Goal: Transaction & Acquisition: Purchase product/service

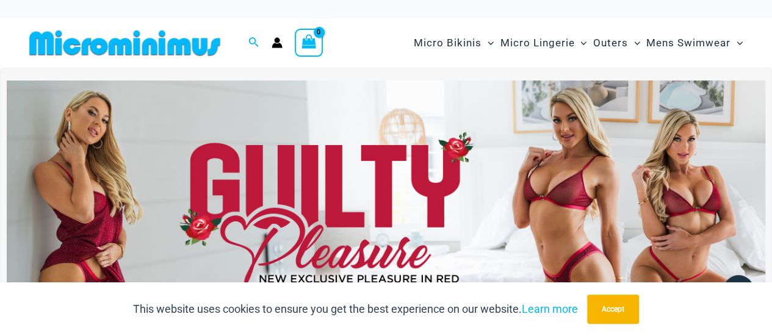
click at [394, 159] on img at bounding box center [386, 209] width 758 height 257
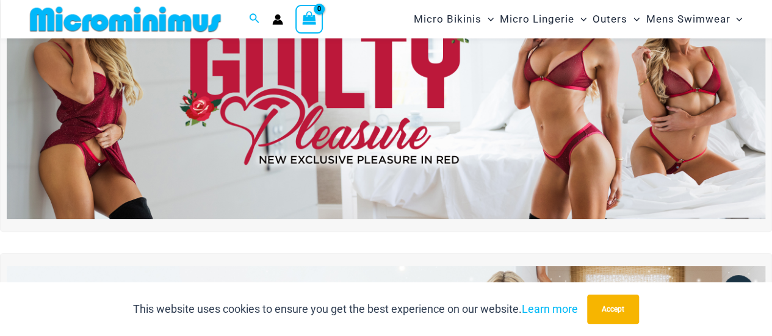
scroll to position [111, 0]
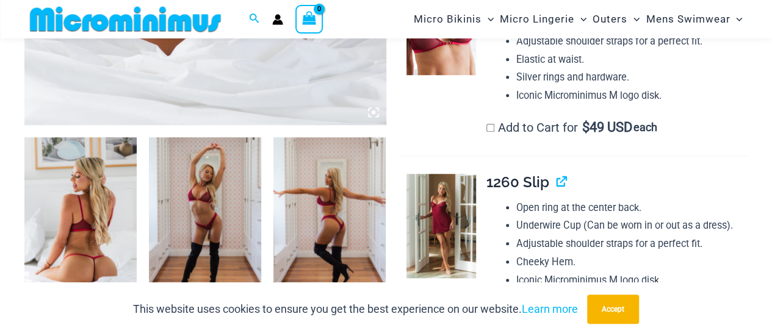
scroll to position [599, 0]
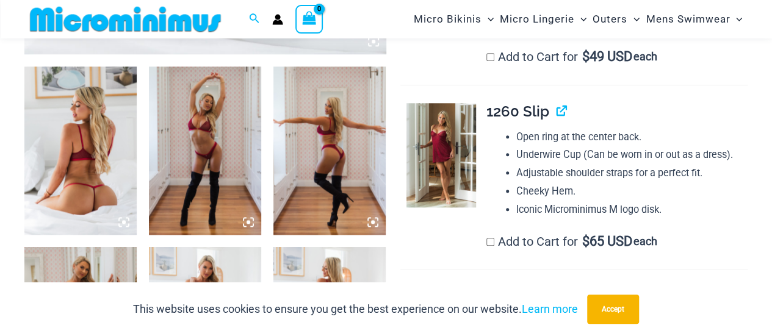
click at [87, 140] on img at bounding box center [80, 150] width 112 height 168
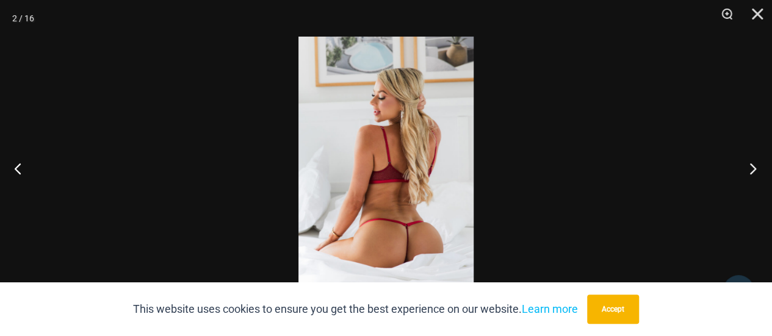
click at [753, 165] on button "Next" at bounding box center [749, 168] width 46 height 61
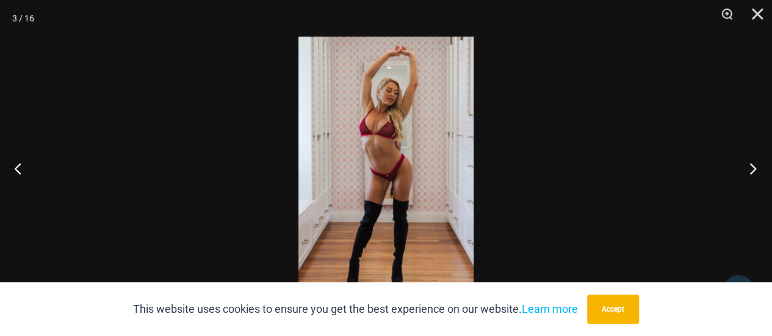
click at [752, 165] on button "Next" at bounding box center [749, 168] width 46 height 61
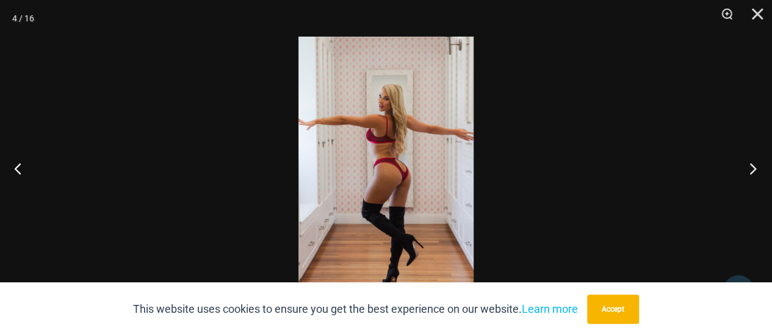
click at [752, 165] on button "Next" at bounding box center [749, 168] width 46 height 61
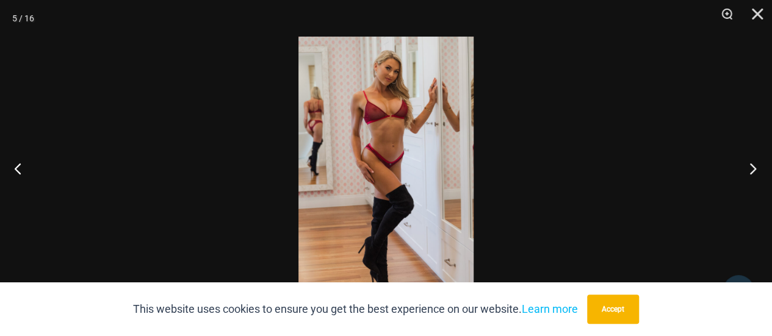
click at [752, 165] on button "Next" at bounding box center [749, 168] width 46 height 61
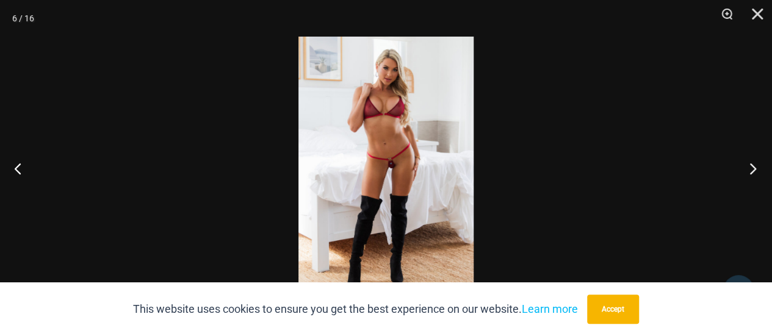
click at [752, 165] on button "Next" at bounding box center [749, 168] width 46 height 61
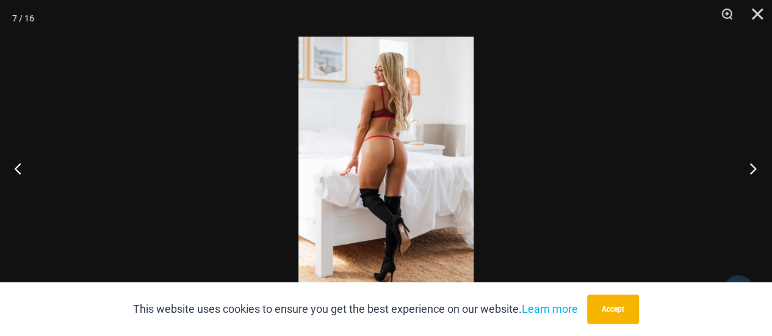
click at [752, 165] on button "Next" at bounding box center [749, 168] width 46 height 61
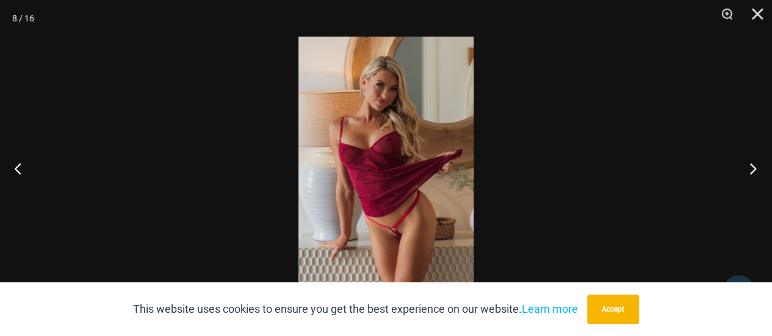
click at [752, 165] on button "Next" at bounding box center [749, 168] width 46 height 61
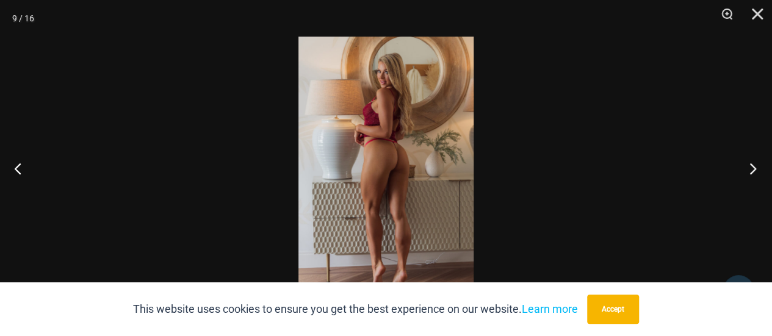
click at [752, 165] on button "Next" at bounding box center [749, 168] width 46 height 61
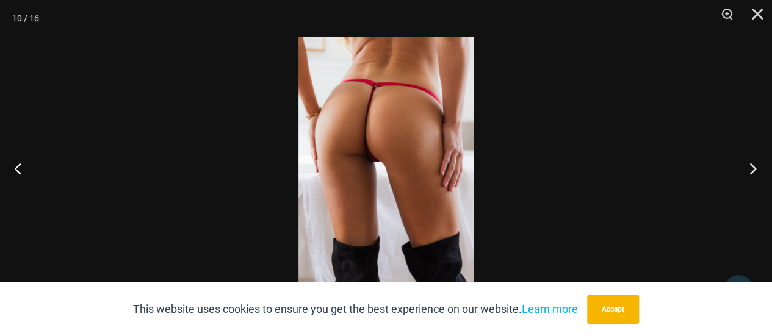
click at [752, 165] on button "Next" at bounding box center [749, 168] width 46 height 61
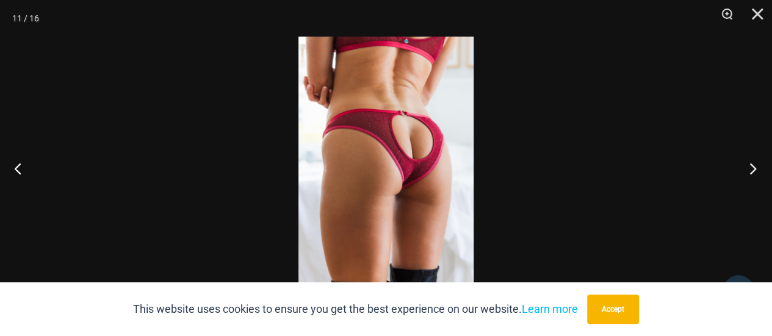
click at [752, 165] on button "Next" at bounding box center [749, 168] width 46 height 61
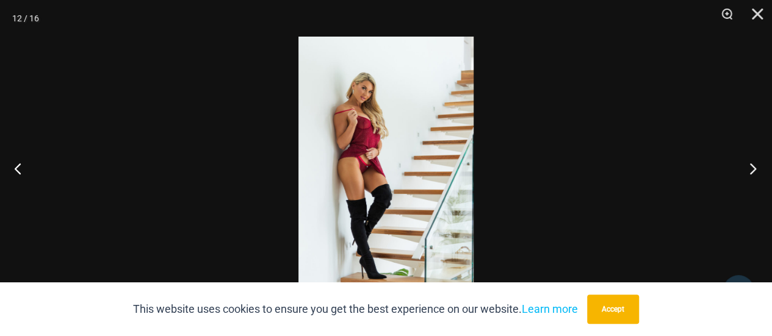
click at [752, 165] on button "Next" at bounding box center [749, 168] width 46 height 61
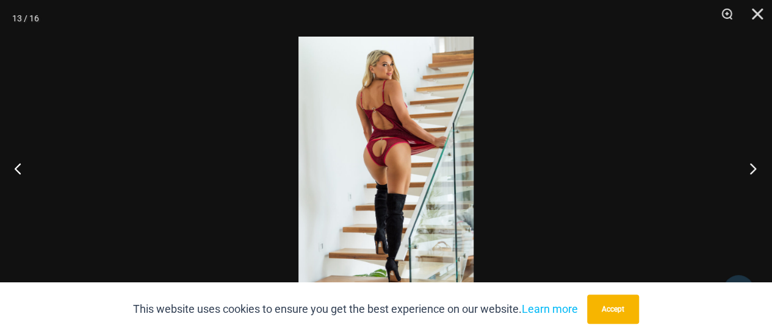
click at [752, 165] on button "Next" at bounding box center [749, 168] width 46 height 61
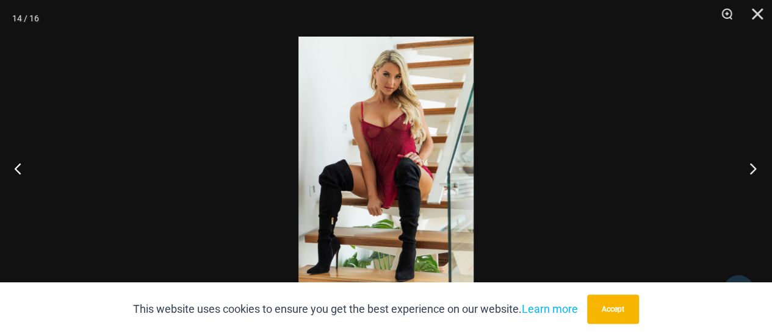
click at [752, 165] on button "Next" at bounding box center [749, 168] width 46 height 61
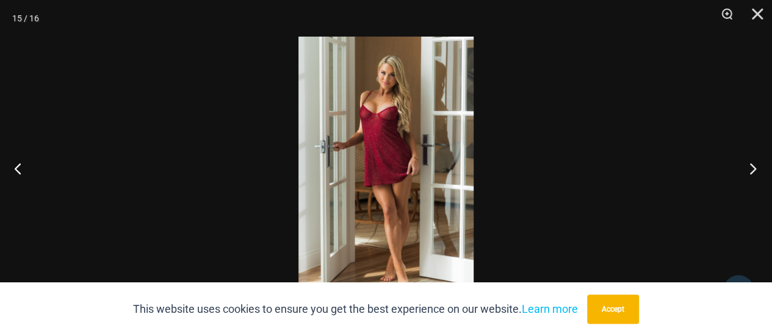
click at [752, 165] on button "Next" at bounding box center [749, 168] width 46 height 61
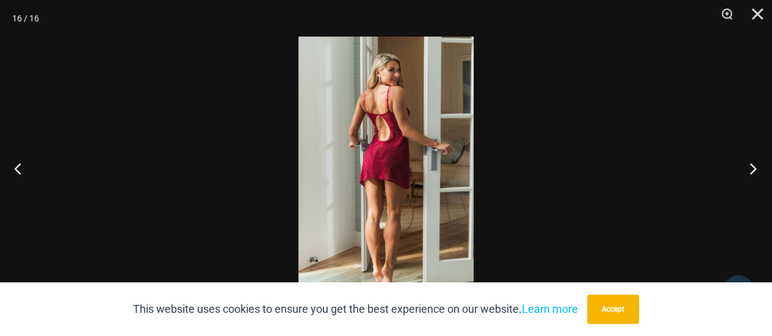
click at [752, 165] on button "Next" at bounding box center [749, 168] width 46 height 61
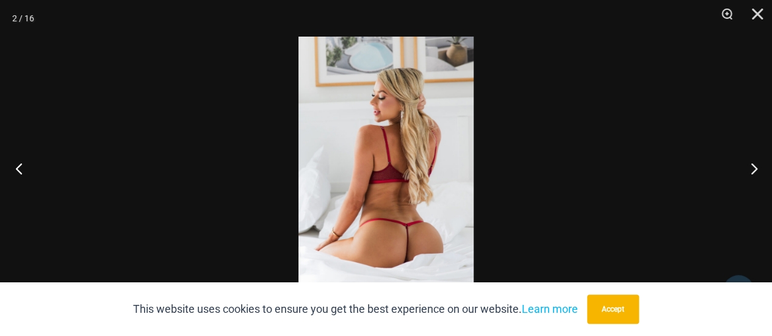
click at [27, 164] on button "Previous" at bounding box center [23, 168] width 46 height 61
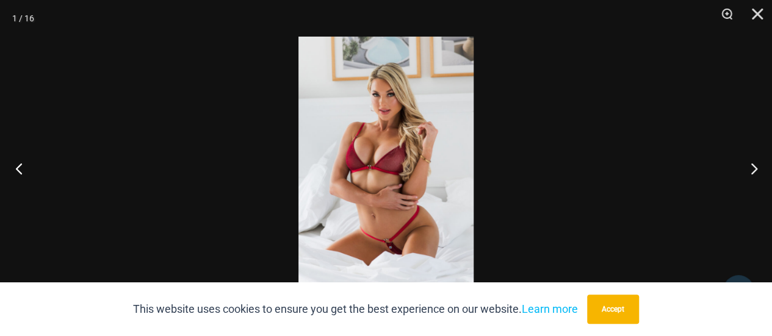
click at [27, 165] on button "Previous" at bounding box center [23, 168] width 46 height 61
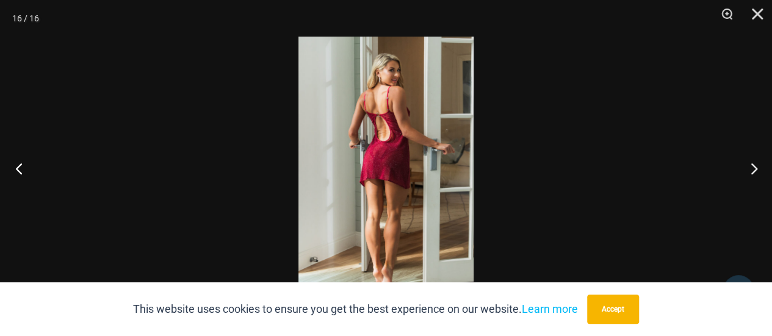
click at [27, 164] on button "Previous" at bounding box center [23, 168] width 46 height 61
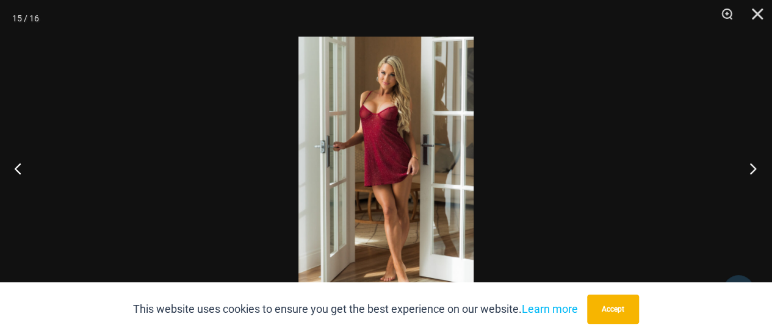
click at [755, 174] on button "Next" at bounding box center [749, 168] width 46 height 61
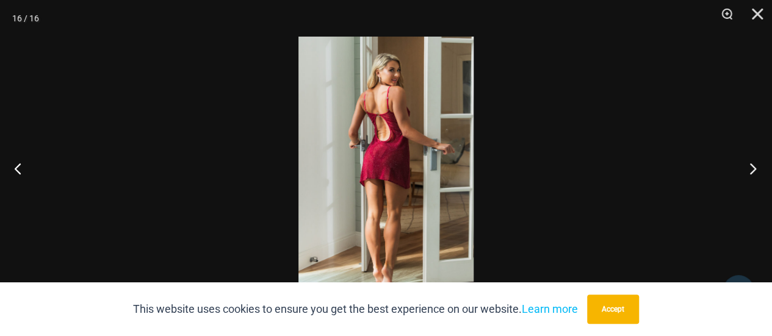
click at [755, 173] on button "Next" at bounding box center [749, 168] width 46 height 61
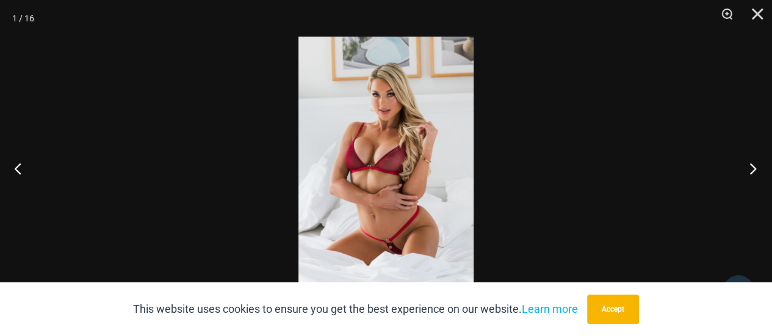
click at [755, 173] on button "Next" at bounding box center [749, 168] width 46 height 61
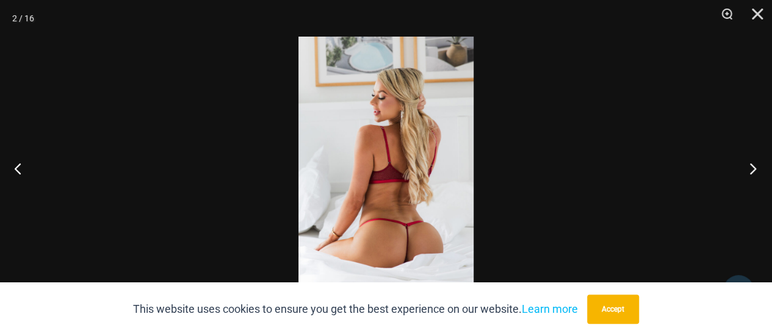
click at [755, 173] on button "Next" at bounding box center [749, 168] width 46 height 61
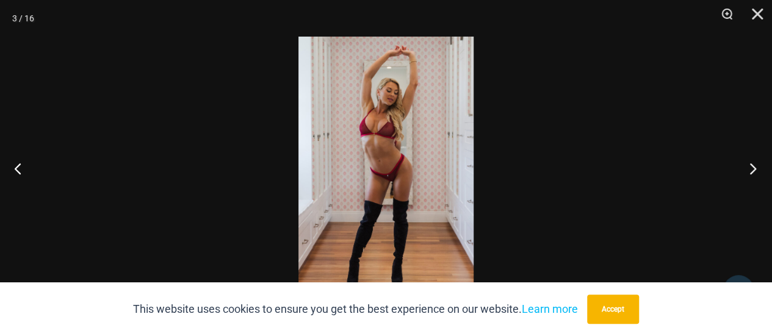
click at [755, 173] on button "Next" at bounding box center [749, 168] width 46 height 61
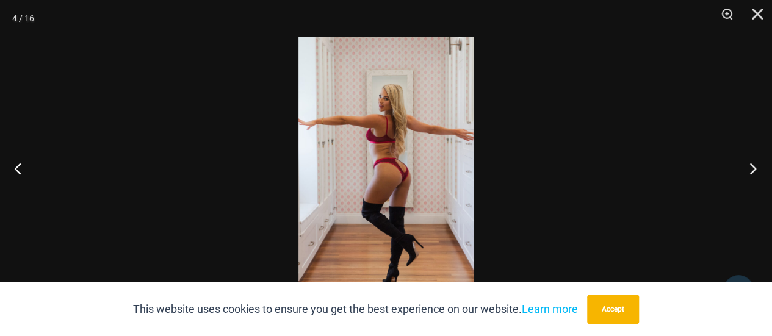
click at [755, 173] on button "Next" at bounding box center [749, 168] width 46 height 61
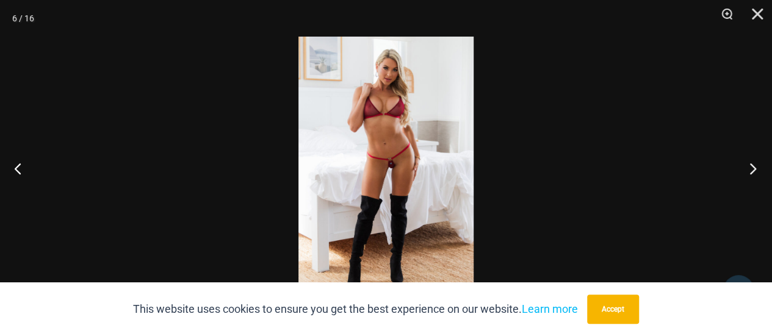
click at [755, 173] on button "Next" at bounding box center [749, 168] width 46 height 61
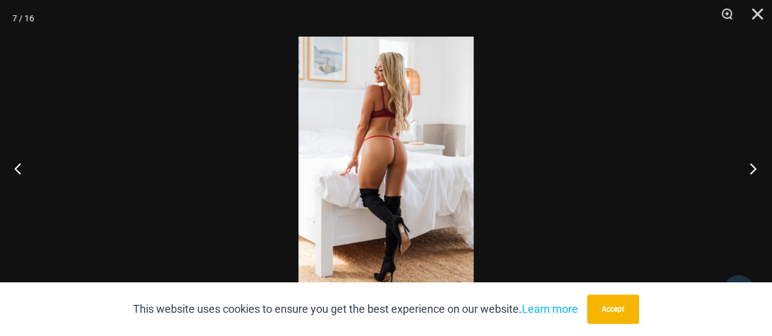
click at [755, 173] on button "Next" at bounding box center [749, 168] width 46 height 61
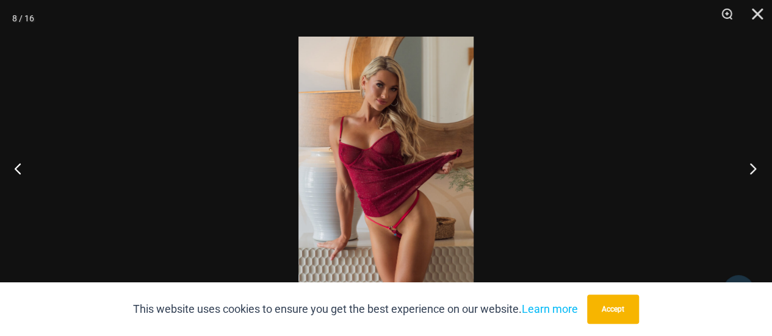
click at [755, 173] on button "Next" at bounding box center [749, 168] width 46 height 61
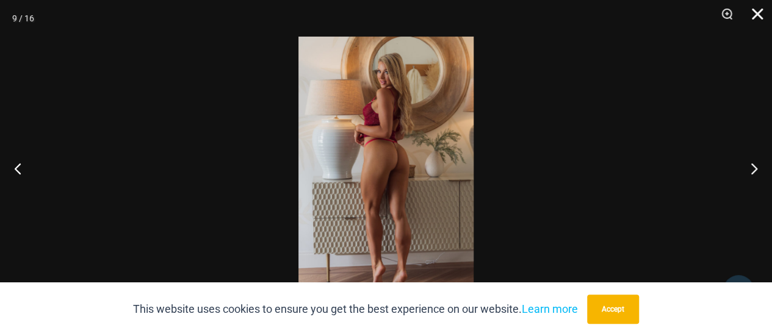
click at [755, 13] on button "Close" at bounding box center [752, 18] width 31 height 37
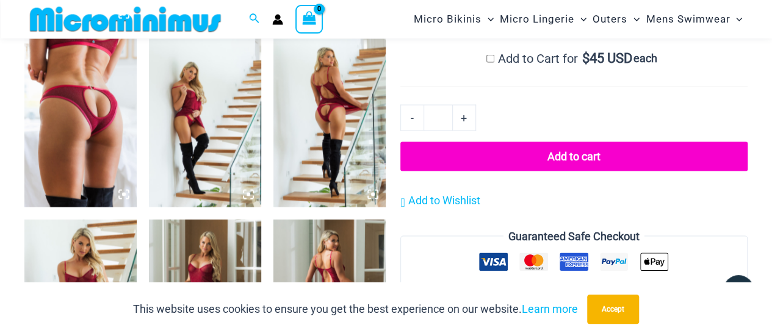
scroll to position [1087, 0]
